Goal: Task Accomplishment & Management: Complete application form

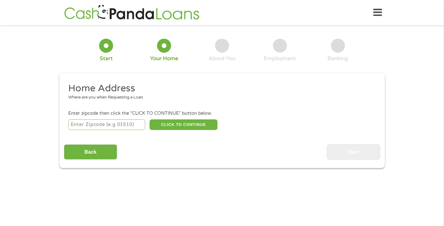
click at [115, 123] on input "number" at bounding box center [106, 124] width 77 height 11
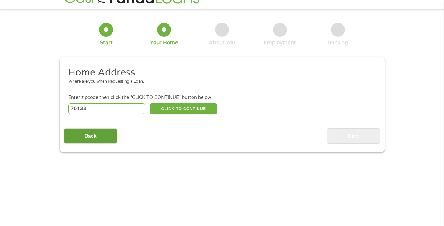
scroll to position [31, 0]
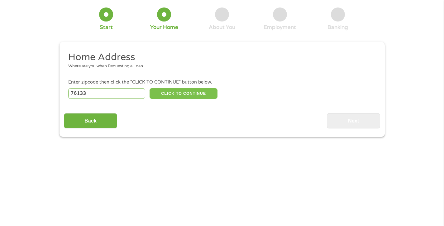
type input "76133"
click at [178, 95] on button "CLICK TO CONTINUE" at bounding box center [184, 93] width 68 height 11
type input "76133"
type input "[GEOGRAPHIC_DATA]"
select select "[US_STATE]"
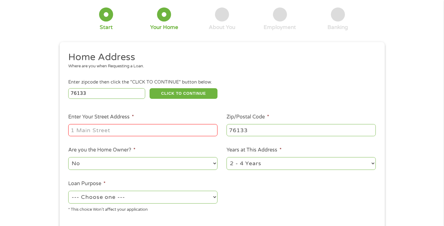
click at [123, 131] on input "Enter Your Street Address *" at bounding box center [142, 130] width 149 height 12
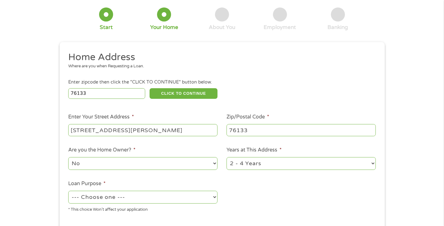
type input "[STREET_ADDRESS][PERSON_NAME]"
click at [316, 166] on select "1 Year or less 1 - 2 Years 2 - 4 Years Over 4 Years" at bounding box center [301, 163] width 149 height 13
select select "60months"
click at [227, 157] on select "1 Year or less 1 - 2 Years 2 - 4 Years Over 4 Years" at bounding box center [301, 163] width 149 height 13
click at [168, 195] on select "--- Choose one --- Pay Bills Debt Consolidation Home Improvement Major Purchase…" at bounding box center [142, 197] width 149 height 13
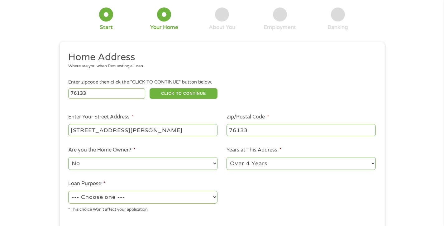
select select "paybills"
click at [68, 191] on select "--- Choose one --- Pay Bills Debt Consolidation Home Improvement Major Purchase…" at bounding box center [142, 197] width 149 height 13
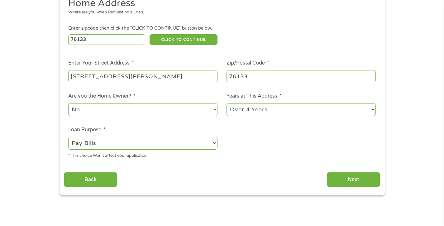
scroll to position [94, 0]
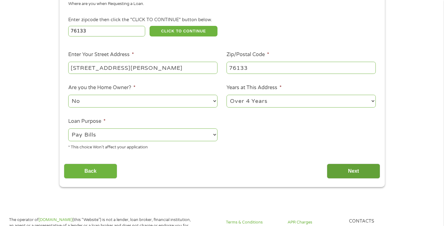
click at [350, 171] on input "Next" at bounding box center [353, 171] width 53 height 15
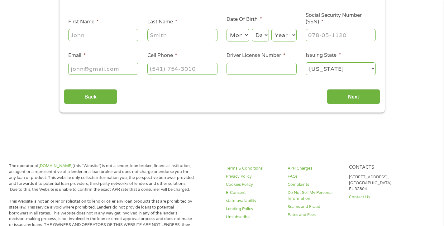
scroll to position [0, 0]
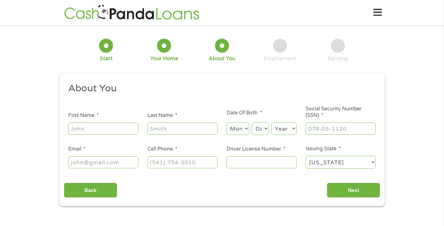
click at [91, 132] on input "First Name *" at bounding box center [103, 129] width 70 height 12
type input "[PERSON_NAME]"
click at [237, 132] on select "Month 1 2 3 4 5 6 7 8 9 10 11 12" at bounding box center [238, 128] width 23 height 13
select select "6"
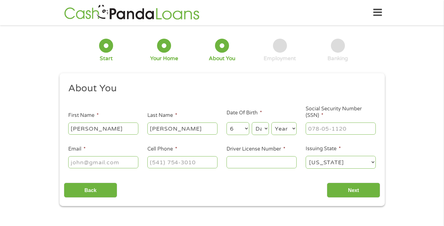
click at [227, 122] on select "Month 1 2 3 4 5 6 7 8 9 10 11 12" at bounding box center [238, 128] width 23 height 13
click at [262, 129] on select "Day 1 2 3 4 5 6 7 8 9 10 11 12 13 14 15 16 17 18 19 20 21 22 23 24 25 26 27 28 …" at bounding box center [260, 128] width 17 height 13
select select "8"
click at [252, 122] on select "Day 1 2 3 4 5 6 7 8 9 10 11 12 13 14 15 16 17 18 19 20 21 22 23 24 25 26 27 28 …" at bounding box center [260, 128] width 17 height 13
click at [287, 127] on select "Year [DATE] 2006 2005 2004 2003 2002 2001 2000 1999 1998 1997 1996 1995 1994 19…" at bounding box center [284, 128] width 25 height 13
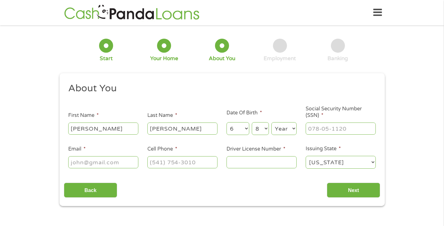
select select "1955"
click at [272, 122] on select "Year [DATE] 2006 2005 2004 2003 2002 2001 2000 1999 1998 1997 1996 1995 1994 19…" at bounding box center [284, 128] width 25 height 13
click at [337, 127] on input "___-__-____" at bounding box center [341, 129] width 70 height 12
type input "512-48-9620"
click at [99, 165] on input "Email *" at bounding box center [103, 162] width 70 height 12
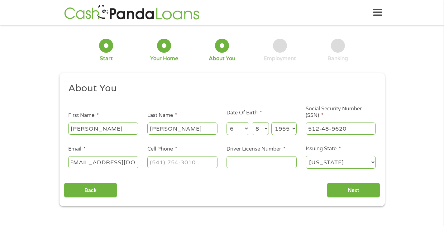
scroll to position [0, 10]
type input "[EMAIL_ADDRESS][DOMAIN_NAME]"
type input "[PHONE_NUMBER]"
click at [241, 159] on input "Driver License Number *" at bounding box center [262, 162] width 70 height 12
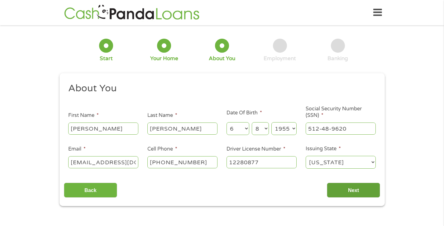
type input "12280877"
click at [353, 184] on input "Next" at bounding box center [353, 190] width 53 height 15
click at [353, 192] on input "Next" at bounding box center [353, 190] width 53 height 15
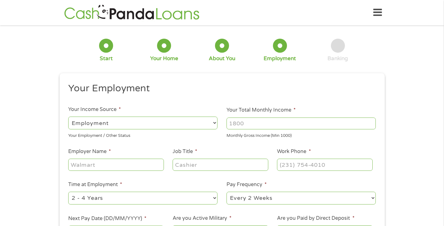
click at [256, 122] on input "Your Total Monthly Income *" at bounding box center [301, 124] width 149 height 12
click at [231, 122] on input "Your Total Monthly Income *" at bounding box center [301, 124] width 149 height 12
click at [113, 162] on input "Employer Name *" at bounding box center [115, 165] width 95 height 12
type input "Millennium Information Service"
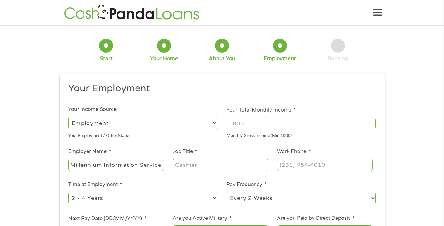
scroll to position [0, 0]
click at [186, 168] on input "Job Title *" at bounding box center [220, 165] width 95 height 12
type input "Property Inspector"
click at [239, 126] on input "Your Total Monthly Income *" at bounding box center [301, 124] width 149 height 12
type input "4400"
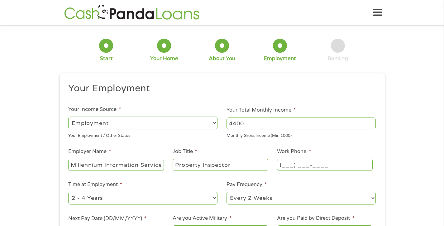
click at [286, 166] on input "(___) ___-____" at bounding box center [324, 165] width 95 height 12
type input "(630) 285-8282"
click at [212, 197] on select "--- Choose one --- 1 Year or less 1 - 2 Years 2 - 4 Years Over 4 Years" at bounding box center [142, 198] width 149 height 13
click at [103, 196] on select "--- Choose one --- 1 Year or less 1 - 2 Years 2 - 4 Years Over 4 Years" at bounding box center [142, 198] width 149 height 13
click at [273, 195] on select "--- Choose one --- Every 2 Weeks Every Week Monthly Semi-Monthly" at bounding box center [301, 198] width 149 height 13
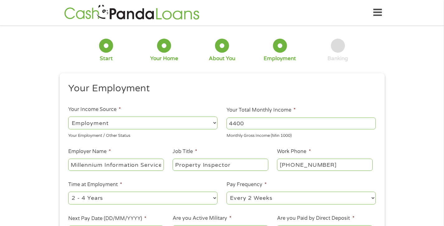
select select "weekly"
click at [227, 192] on select "--- Choose one --- Every 2 Weeks Every Week Monthly Semi-Monthly" at bounding box center [301, 198] width 149 height 13
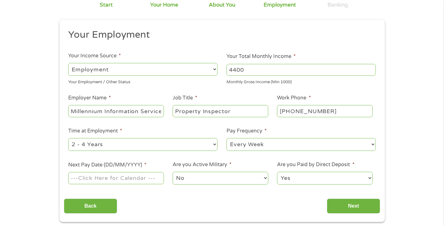
scroll to position [62, 0]
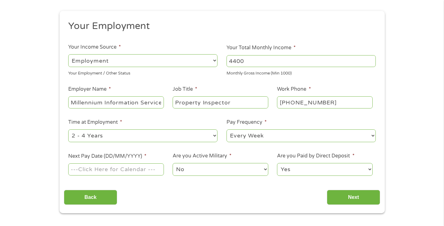
click at [126, 167] on input "Next Pay Date (DD/MM/YYYY) *" at bounding box center [115, 169] width 95 height 12
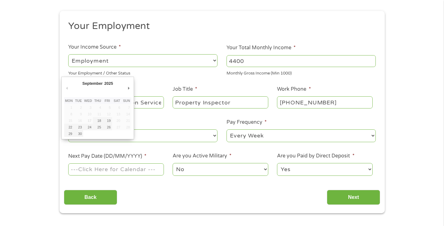
type input "[DATE]"
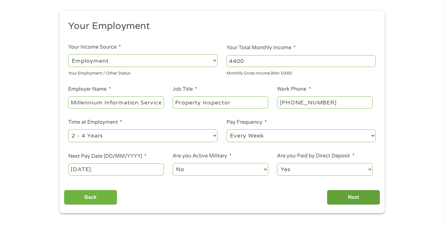
click at [354, 200] on input "Next" at bounding box center [353, 197] width 53 height 15
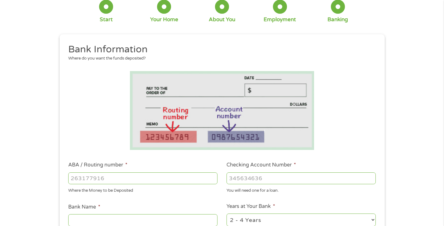
scroll to position [0, 0]
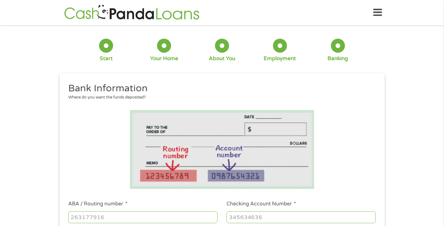
click at [102, 215] on input "ABA / Routing number *" at bounding box center [142, 217] width 149 height 12
type input "111000025"
type input "BANK OF AMERICA NA"
type input "111000025"
click at [232, 219] on input "Checking Account Number *" at bounding box center [301, 217] width 149 height 12
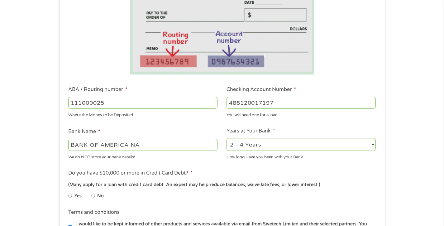
scroll to position [125, 0]
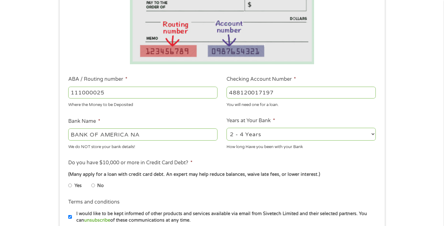
type input "488120017197"
click at [372, 136] on select "2 - 4 Years 6 - 12 Months 1 - 2 Years Over 4 Years" at bounding box center [301, 134] width 149 height 13
select select "60months"
click at [227, 128] on select "2 - 4 Years 6 - 12 Months 1 - 2 Years Over 4 Years" at bounding box center [301, 134] width 149 height 13
click at [92, 185] on input "No" at bounding box center [93, 185] width 4 height 10
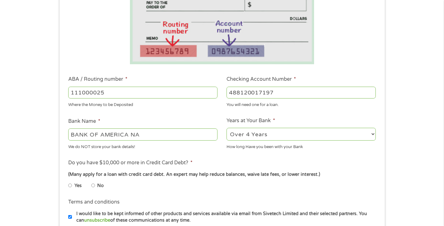
radio input "true"
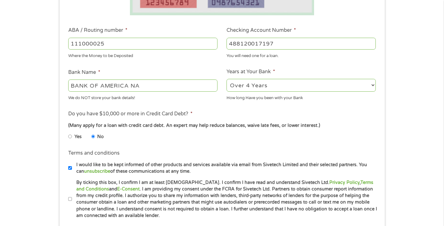
scroll to position [187, 0]
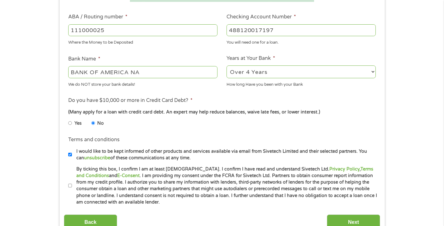
click at [71, 185] on input "By ticking this box, I confirm I am at least [DEMOGRAPHIC_DATA]. I confirm I ha…" at bounding box center [70, 186] width 4 height 10
checkbox input "true"
click at [359, 220] on input "Next" at bounding box center [353, 221] width 53 height 15
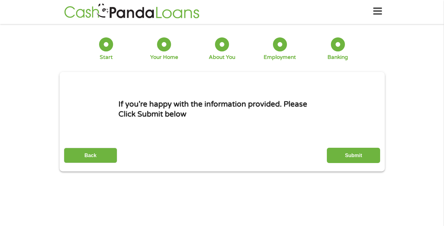
scroll to position [0, 0]
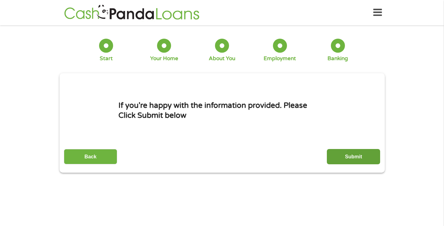
click at [346, 159] on input "Submit" at bounding box center [353, 156] width 53 height 15
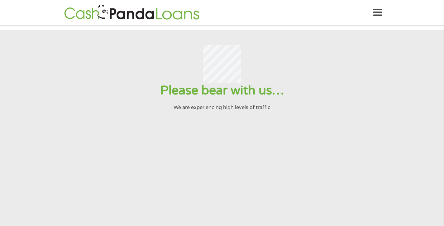
drag, startPoint x: 327, startPoint y: 144, endPoint x: 305, endPoint y: 8, distance: 137.9
click at [305, 8] on div "Home Get Loan Offer How it works FAQs Blog Cash Loans Quick Loans Online Loans …" at bounding box center [222, 13] width 320 height 20
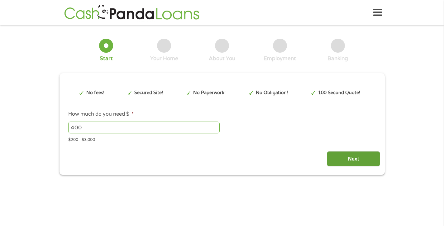
click at [356, 159] on input "Next" at bounding box center [353, 158] width 53 height 15
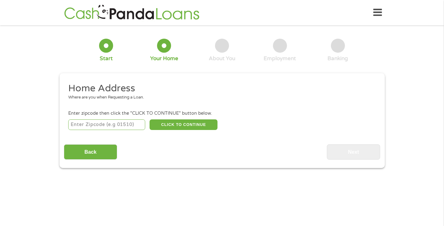
click at [116, 124] on input "number" at bounding box center [106, 124] width 77 height 11
click at [94, 123] on input "number" at bounding box center [106, 124] width 77 height 11
type input "76133"
click at [193, 124] on button "CLICK TO CONTINUE" at bounding box center [184, 124] width 68 height 11
type input "76133"
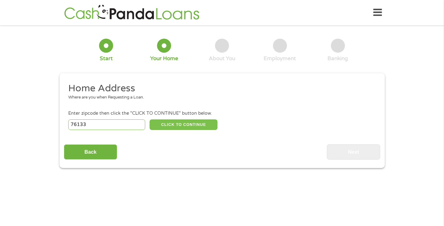
type input "[GEOGRAPHIC_DATA]"
select select "[US_STATE]"
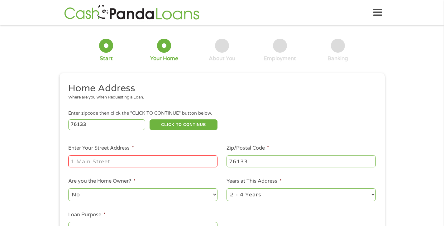
click at [128, 158] on input "Enter Your Street Address *" at bounding box center [142, 161] width 149 height 12
type input "[STREET_ADDRESS][PERSON_NAME]"
click at [372, 194] on select "1 Year or less 1 - 2 Years 2 - 4 Years Over 4 Years" at bounding box center [301, 194] width 149 height 13
select select "60months"
click at [227, 188] on select "1 Year or less 1 - 2 Years 2 - 4 Years Over 4 Years" at bounding box center [301, 194] width 149 height 13
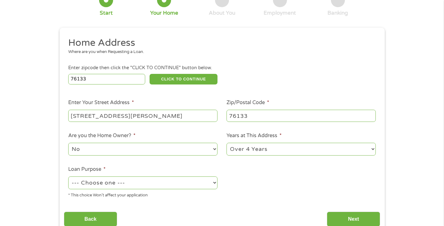
scroll to position [62, 0]
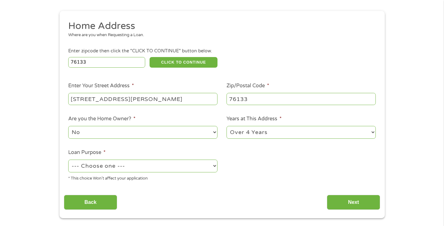
click at [111, 169] on select "--- Choose one --- Pay Bills Debt Consolidation Home Improvement Major Purchase…" at bounding box center [142, 166] width 149 height 13
select select "paybills"
click at [68, 160] on select "--- Choose one --- Pay Bills Debt Consolidation Home Improvement Major Purchase…" at bounding box center [142, 166] width 149 height 13
click at [353, 204] on input "Next" at bounding box center [353, 202] width 53 height 15
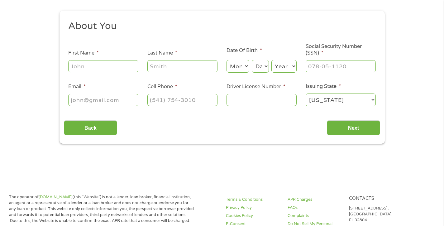
scroll to position [0, 0]
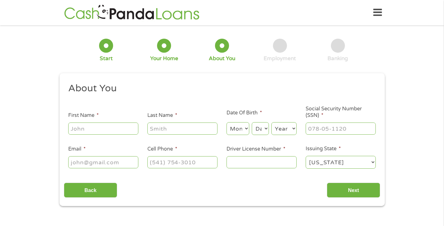
click at [114, 129] on input "First Name *" at bounding box center [103, 129] width 70 height 12
type input "[PERSON_NAME]"
click at [152, 128] on input "Last Name *" at bounding box center [182, 129] width 70 height 12
type input "[PERSON_NAME]"
click at [241, 131] on select "Month 1 2 3 4 5 6 7 8 9 10 11 12" at bounding box center [238, 128] width 23 height 13
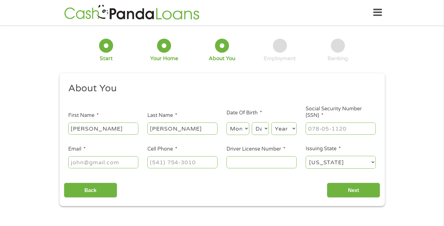
select select "6"
click at [227, 122] on select "Month 1 2 3 4 5 6 7 8 9 10 11 12" at bounding box center [238, 128] width 23 height 13
click at [265, 127] on select "Day 1 2 3 4 5 6 7 8 9 10 11 12 13 14 15 16 17 18 19 20 21 22 23 24 25 26 27 28 …" at bounding box center [260, 128] width 17 height 13
select select "8"
click at [252, 122] on select "Day 1 2 3 4 5 6 7 8 9 10 11 12 13 14 15 16 17 18 19 20 21 22 23 24 25 26 27 28 …" at bounding box center [260, 128] width 17 height 13
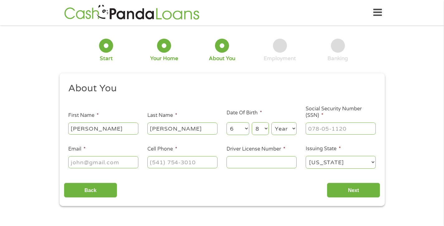
click at [291, 125] on select "Year [DATE] 2006 2005 2004 2003 2002 2001 2000 1999 1998 1997 1996 1995 1994 19…" at bounding box center [284, 128] width 25 height 13
select select "1955"
click at [272, 122] on select "Year [DATE] 2006 2005 2004 2003 2002 2001 2000 1999 1998 1997 1996 1995 1994 19…" at bounding box center [284, 128] width 25 height 13
click at [340, 131] on input "___-__-____" at bounding box center [341, 129] width 70 height 12
type input "512-48-9620"
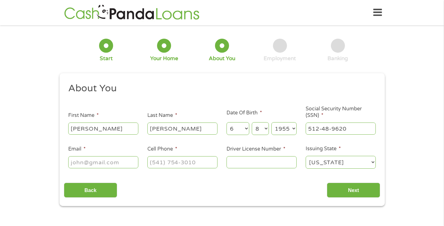
click at [71, 163] on input "Email *" at bounding box center [103, 162] width 70 height 12
type input "[EMAIL_ADDRESS][DOMAIN_NAME]"
click at [163, 163] on input "(___) ___-____" at bounding box center [182, 162] width 70 height 12
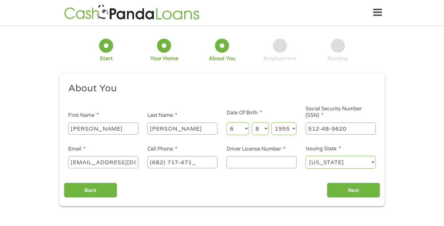
type input "[PHONE_NUMBER]"
click at [241, 157] on input "Driver License Number *" at bounding box center [262, 162] width 70 height 12
type input "12280877"
click at [362, 189] on input "Next" at bounding box center [353, 190] width 53 height 15
click at [347, 189] on input "Next" at bounding box center [353, 190] width 53 height 15
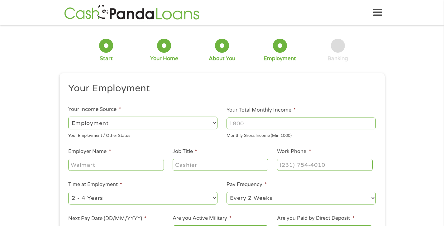
click at [154, 124] on select "--- Choose one --- Employment [DEMOGRAPHIC_DATA] Benefits" at bounding box center [142, 123] width 149 height 13
click at [92, 146] on ul "Your Employment Your Income Source * --- Choose one --- Employment [DEMOGRAPHIC…" at bounding box center [222, 162] width 316 height 161
click at [250, 124] on input "Your Total Monthly Income *" at bounding box center [301, 124] width 149 height 12
click at [212, 123] on select "--- Choose one --- Employment [DEMOGRAPHIC_DATA] Benefits" at bounding box center [142, 123] width 149 height 13
click at [249, 122] on input "Your Total Monthly Income *" at bounding box center [301, 124] width 149 height 12
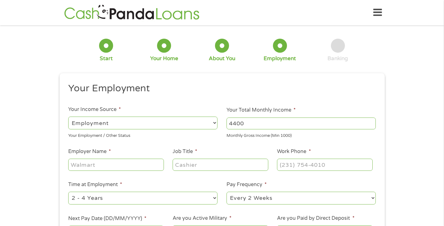
type input "4400"
click at [205, 120] on select "--- Choose one --- Employment [DEMOGRAPHIC_DATA] Benefits" at bounding box center [142, 123] width 149 height 13
select select "benefits"
click at [68, 117] on select "--- Choose one --- Employment [DEMOGRAPHIC_DATA] Benefits" at bounding box center [142, 123] width 149 height 13
type input "Other"
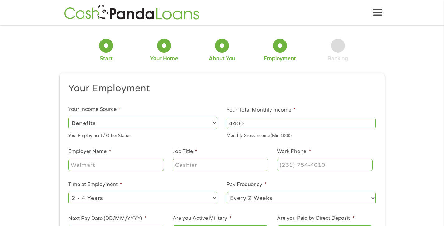
type input "[PHONE_NUMBER]"
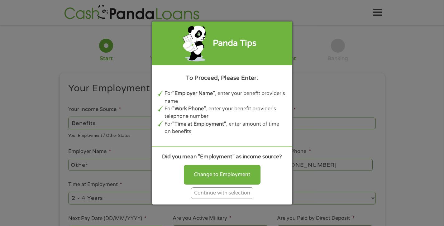
click at [210, 176] on div "Change to Employment" at bounding box center [222, 174] width 77 height 19
select select "fullTime"
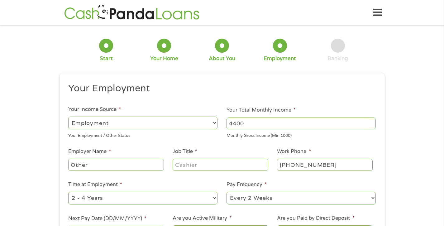
click at [145, 166] on input "Other" at bounding box center [115, 165] width 95 height 12
type input "O"
type input "Millennium Information Services"
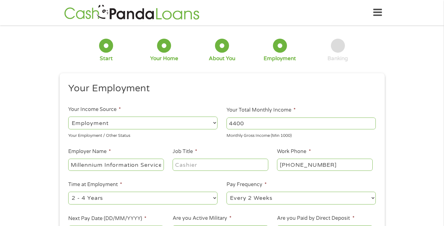
click at [210, 166] on input "Job Title *" at bounding box center [220, 165] width 95 height 12
type input "Property Inspector"
click at [127, 200] on select "--- Choose one --- 1 Year or less 1 - 2 Years 2 - 4 Years Over 4 Years" at bounding box center [142, 198] width 149 height 13
select select "60months"
click at [68, 192] on select "--- Choose one --- 1 Year or less 1 - 2 Years 2 - 4 Years Over 4 Years" at bounding box center [142, 198] width 149 height 13
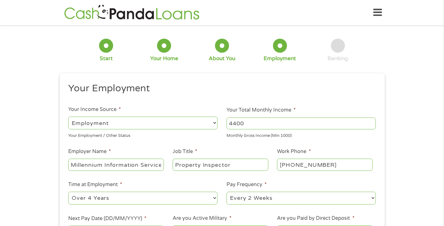
click at [285, 197] on select "--- Choose one --- Every 2 Weeks Every Week Monthly Semi-Monthly" at bounding box center [301, 198] width 149 height 13
select select "weekly"
click at [227, 192] on select "--- Choose one --- Every 2 Weeks Every Week Monthly Semi-Monthly" at bounding box center [301, 198] width 149 height 13
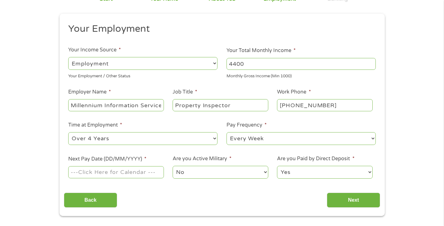
scroll to position [62, 0]
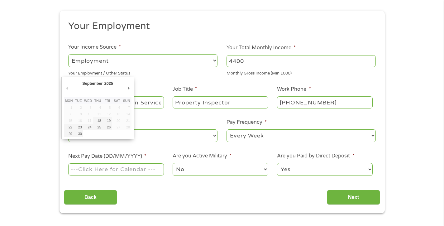
click at [120, 169] on input "Next Pay Date (DD/MM/YYYY) *" at bounding box center [115, 169] width 95 height 12
type input "[DATE]"
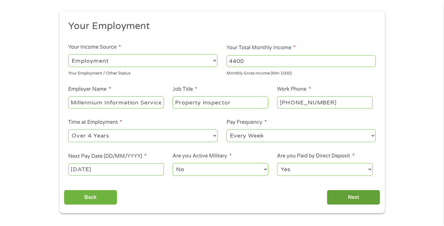
click at [350, 195] on input "Next" at bounding box center [353, 197] width 53 height 15
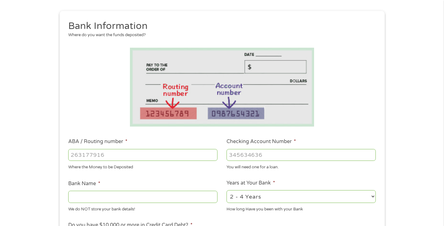
scroll to position [0, 0]
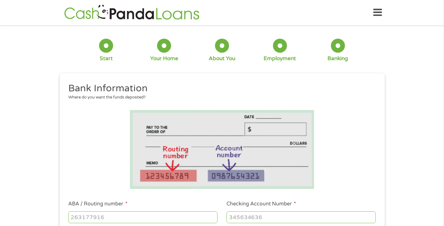
click at [122, 218] on input "ABA / Routing number *" at bounding box center [142, 217] width 149 height 12
type input "111000025"
type input "BANK OF AMERICA NA"
type input "111000025"
click at [234, 218] on input "Checking Account Number *" at bounding box center [301, 217] width 149 height 12
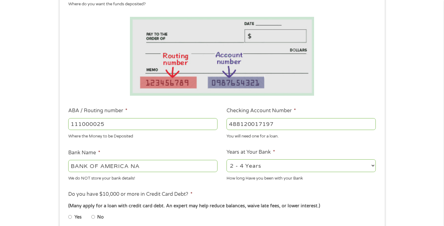
scroll to position [94, 0]
type input "488120017197"
click at [369, 164] on select "2 - 4 Years 6 - 12 Months 1 - 2 Years Over 4 Years" at bounding box center [301, 165] width 149 height 13
select select "60months"
click at [227, 159] on select "2 - 4 Years 6 - 12 Months 1 - 2 Years Over 4 Years" at bounding box center [301, 165] width 149 height 13
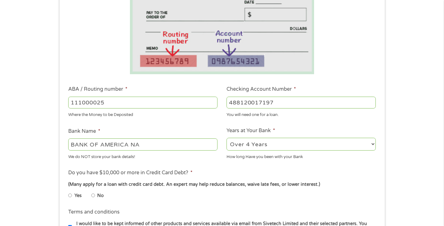
scroll to position [125, 0]
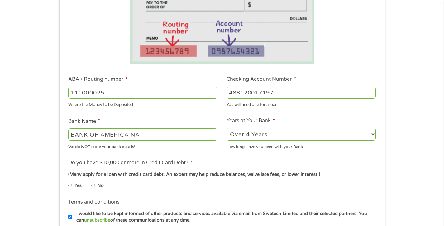
click at [93, 186] on input "No" at bounding box center [93, 185] width 4 height 10
radio input "true"
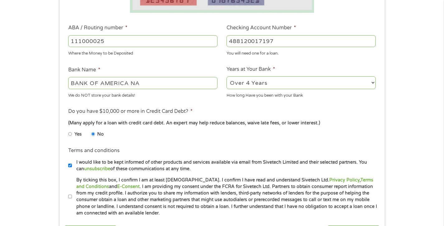
scroll to position [187, 0]
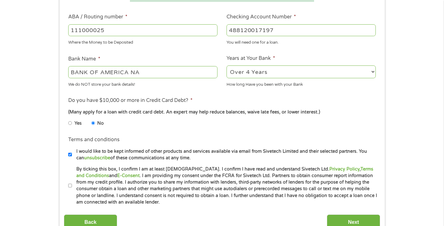
click at [70, 184] on input "By ticking this box, I confirm I am at least [DEMOGRAPHIC_DATA]. I confirm I ha…" at bounding box center [70, 186] width 4 height 10
checkbox input "true"
click at [344, 219] on input "Next" at bounding box center [353, 221] width 53 height 15
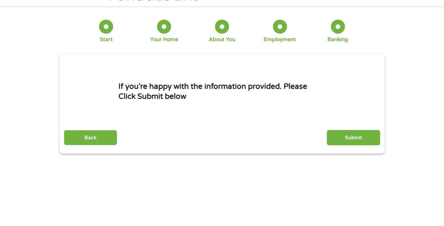
scroll to position [0, 0]
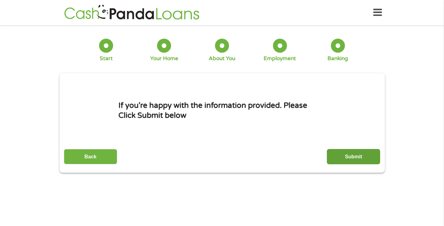
click at [352, 157] on input "Submit" at bounding box center [353, 156] width 53 height 15
click at [0, 0] on p "Cash Panda Loans is a Free Service, We Never Call, SMS or ask for Any Card Deta…" at bounding box center [0, 0] width 0 height 0
